Goal: Information Seeking & Learning: Learn about a topic

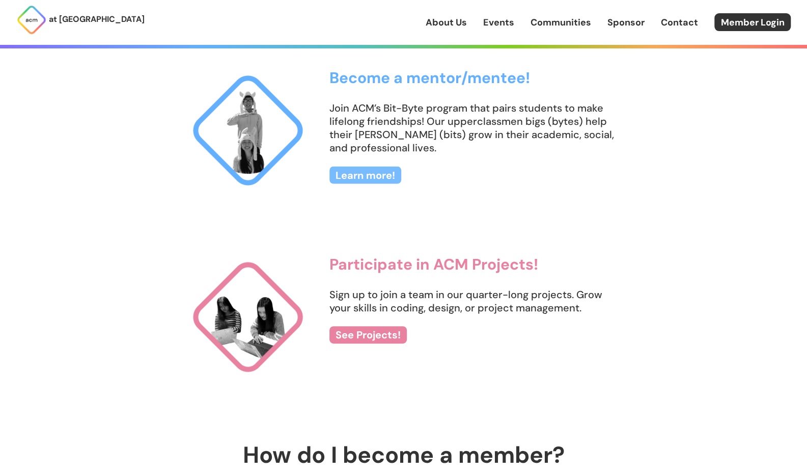
scroll to position [1049, 0]
click at [350, 175] on link "Learn more!" at bounding box center [365, 174] width 72 height 17
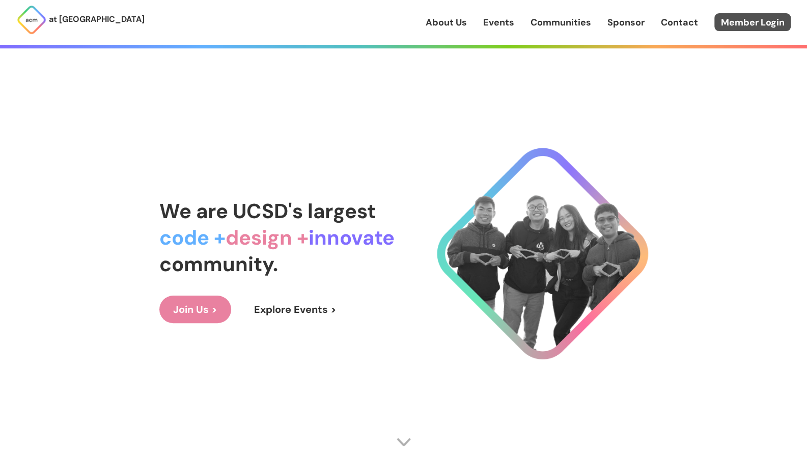
click at [727, 21] on link "Member Login" at bounding box center [752, 22] width 76 height 18
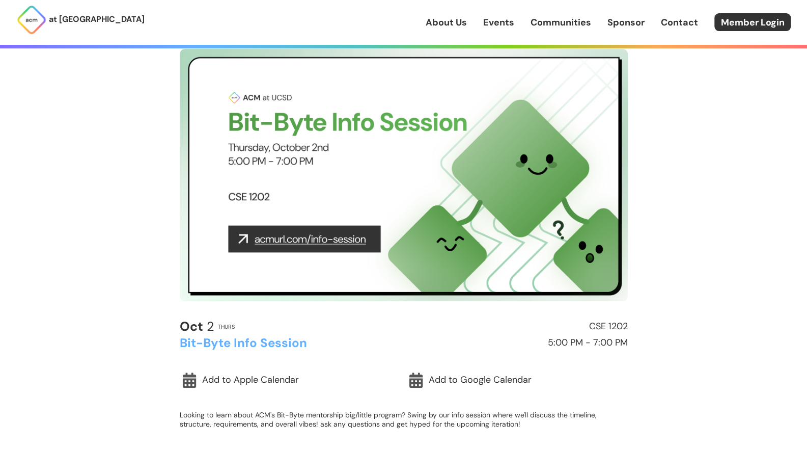
scroll to position [57, 0]
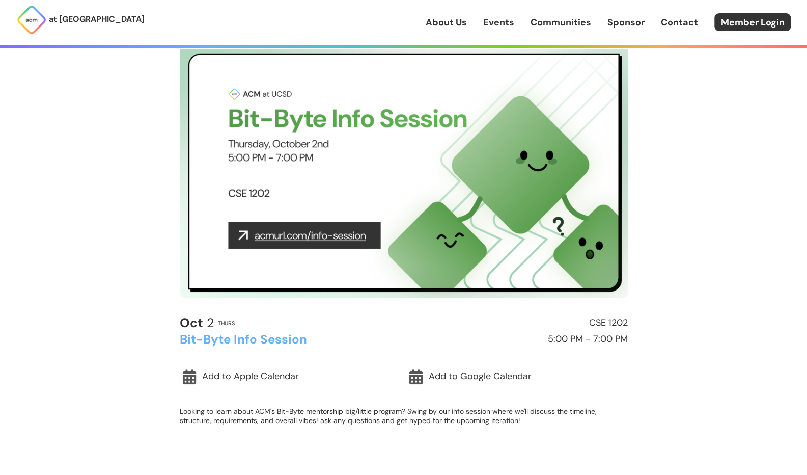
click at [241, 339] on h2 "Bit-Byte Info Session" at bounding box center [289, 338] width 219 height 13
